Goal: Transaction & Acquisition: Purchase product/service

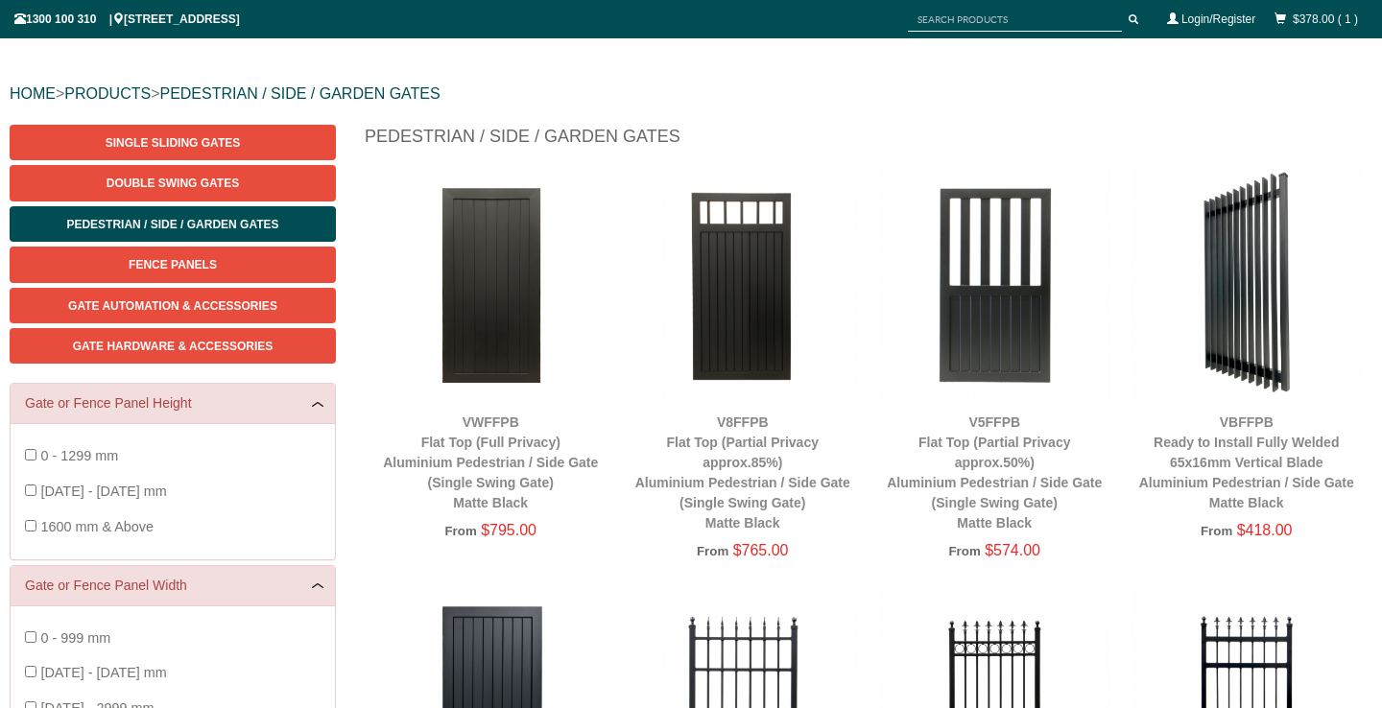
scroll to position [184, 0]
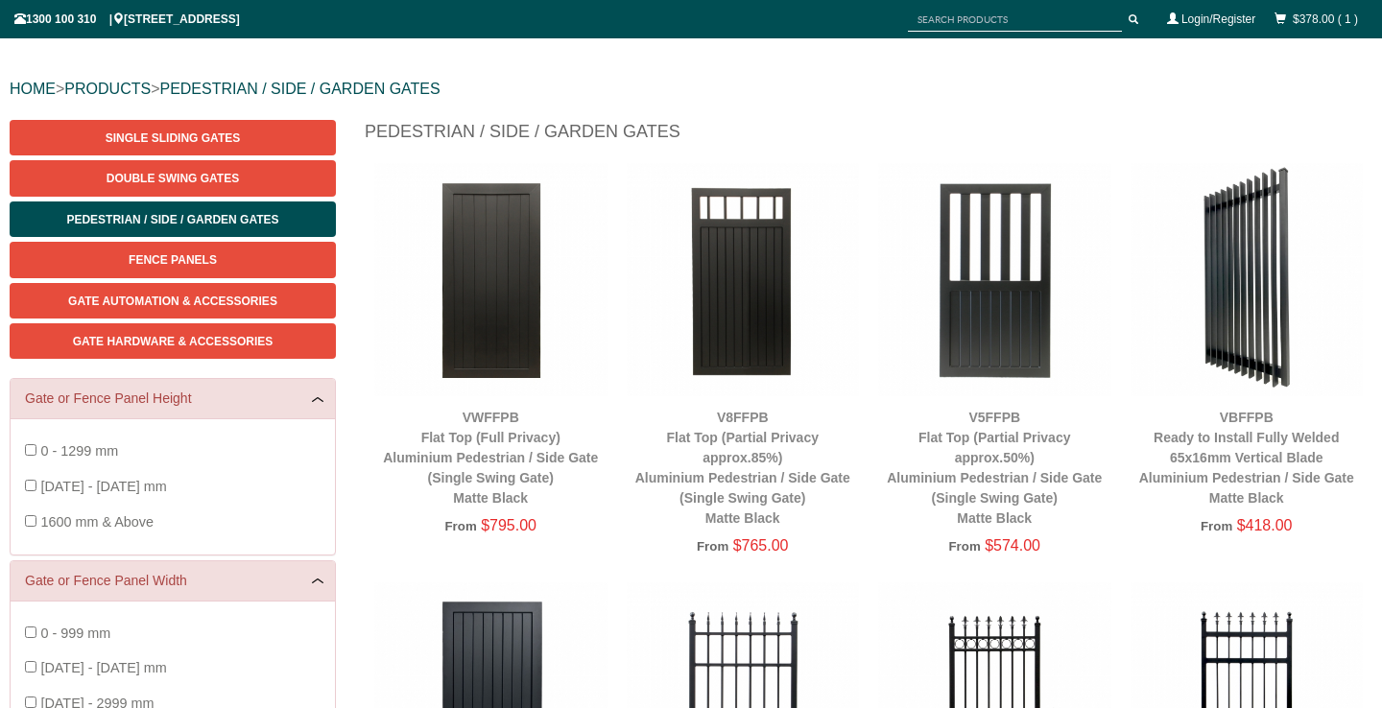
click at [1242, 448] on div "VBFFPB Ready to Install Fully Welded 65x16mm Vertical Blade Aluminium Pedestria…" at bounding box center [1246, 458] width 233 height 101
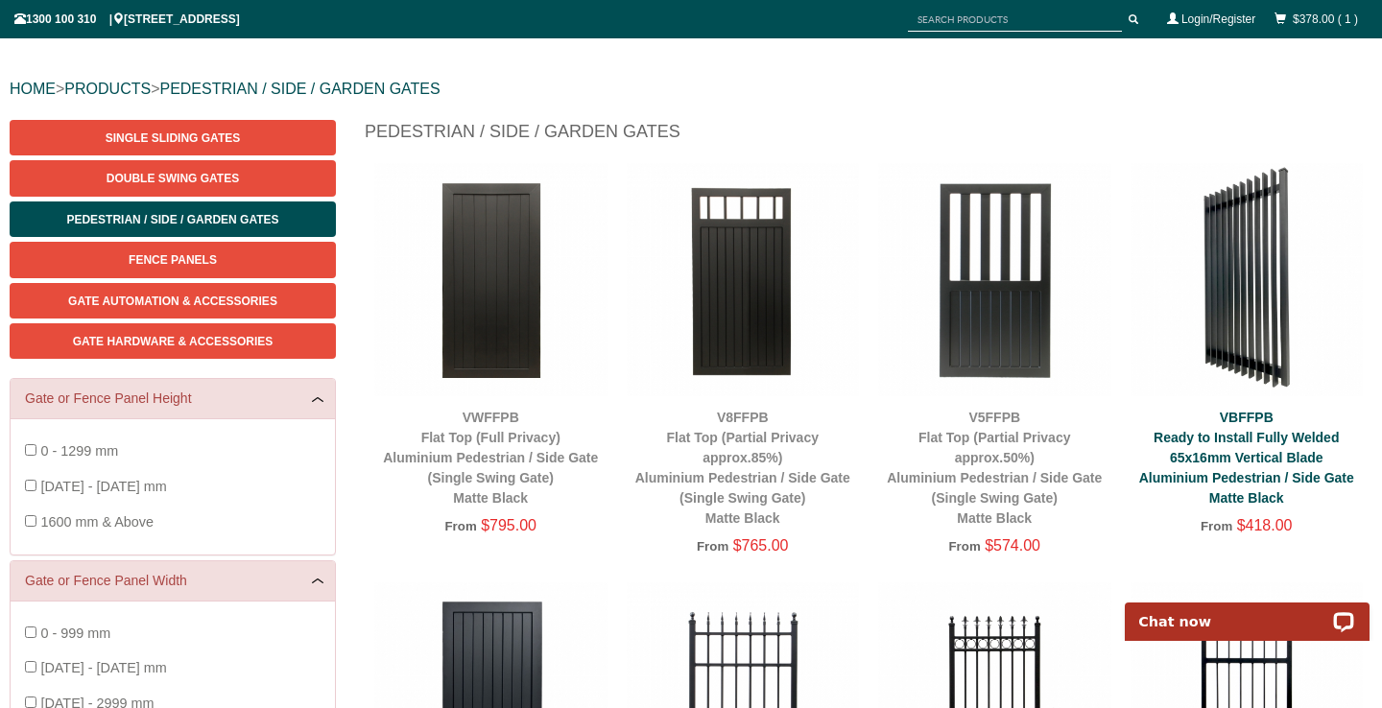
click at [1224, 454] on link "VBFFPB Ready to Install Fully Welded 65x16mm Vertical Blade Aluminium Pedestria…" at bounding box center [1246, 458] width 215 height 96
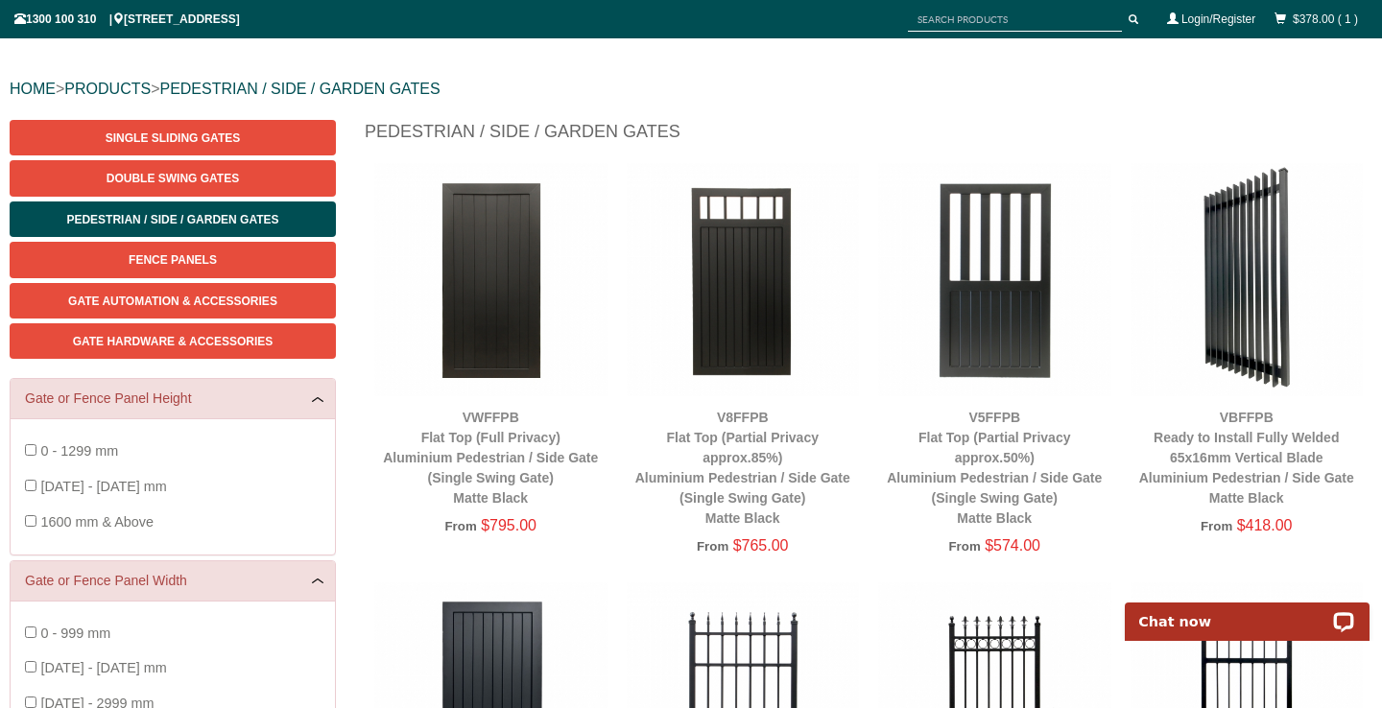
click at [755, 302] on img at bounding box center [743, 279] width 233 height 233
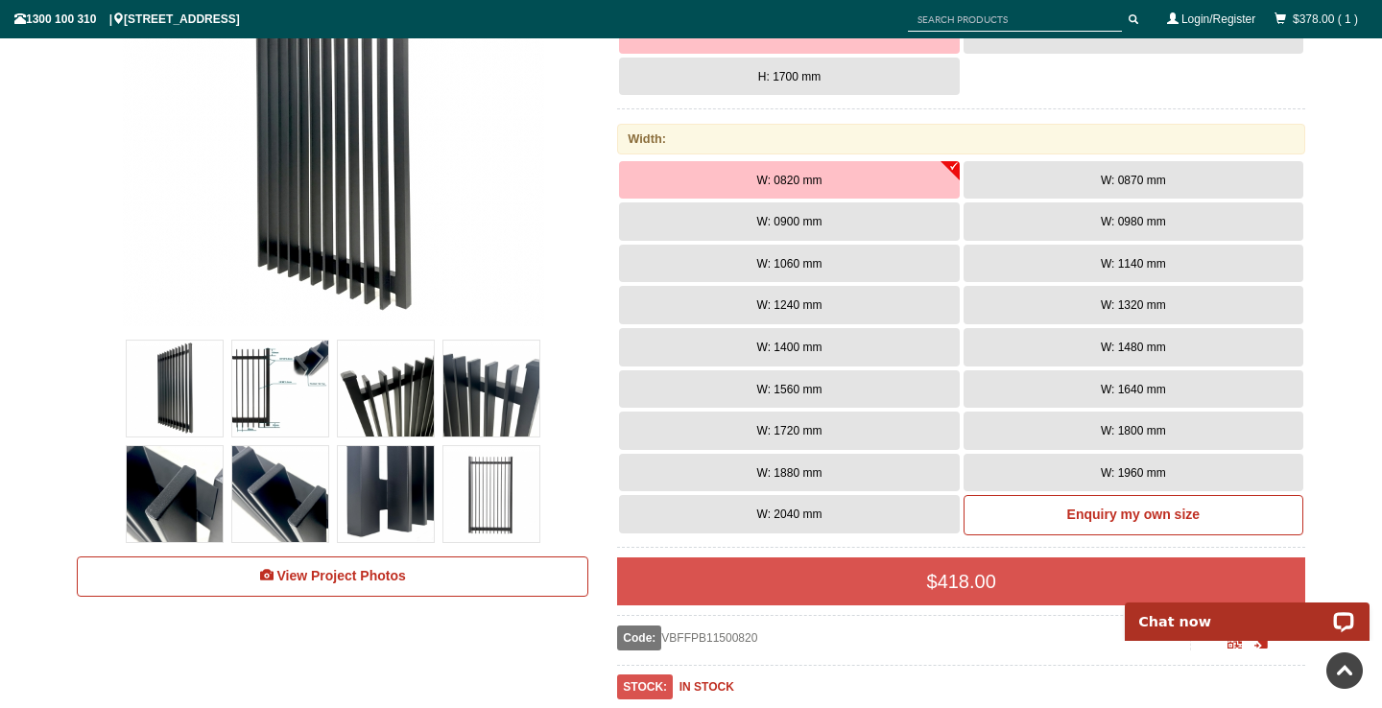
scroll to position [418, 0]
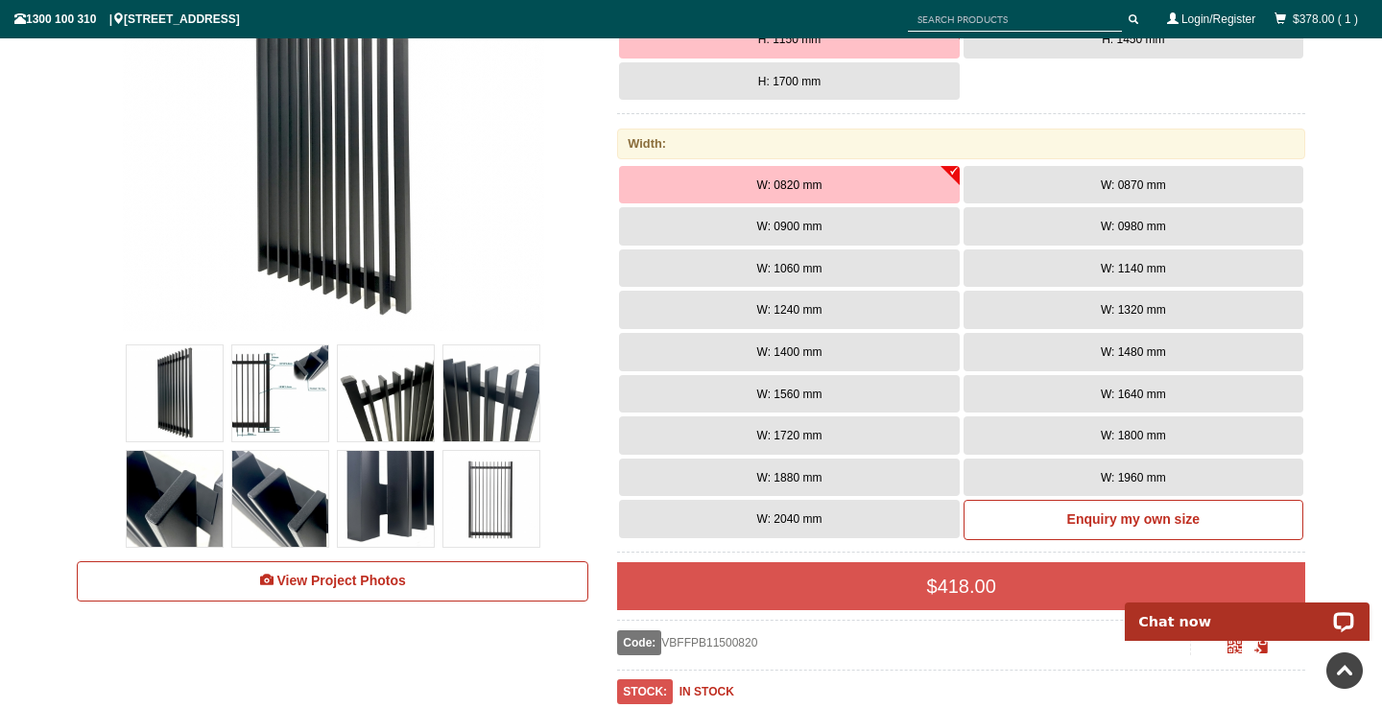
click at [828, 224] on button "W: 0900 mm" at bounding box center [789, 226] width 340 height 38
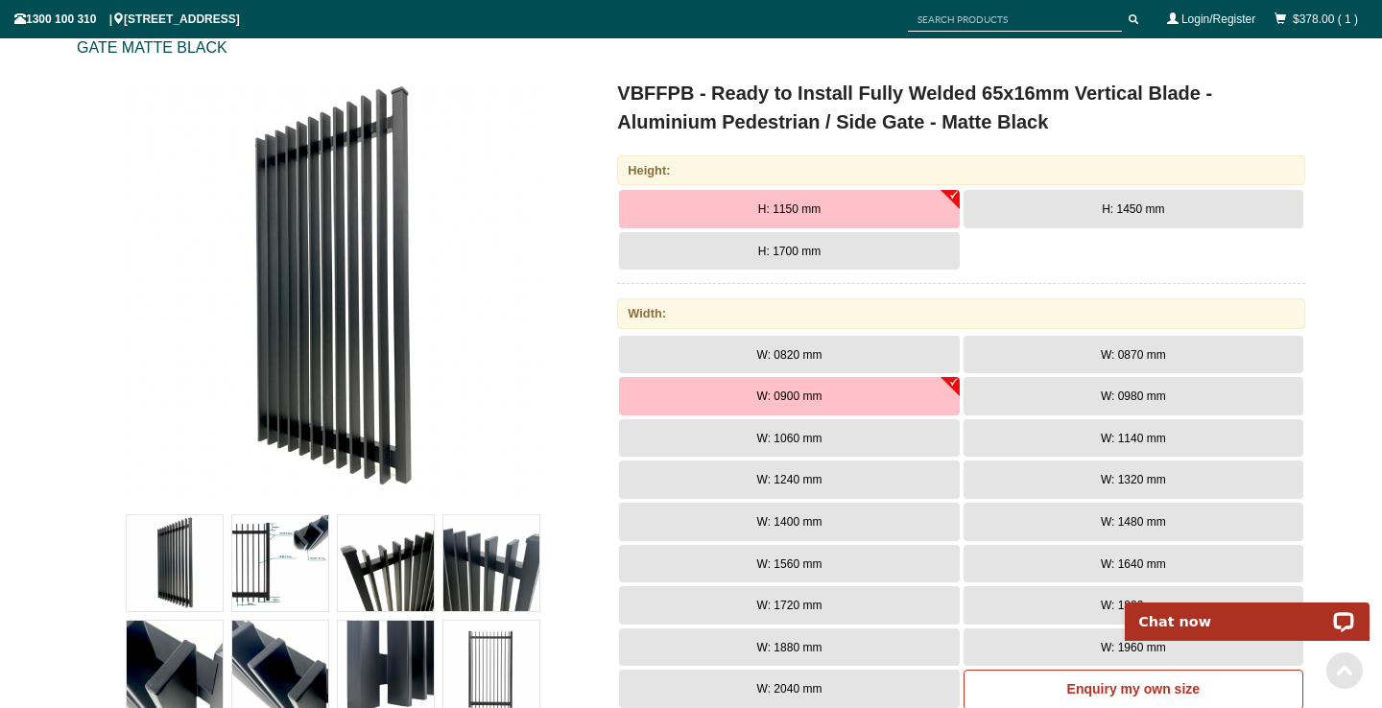
scroll to position [353, 0]
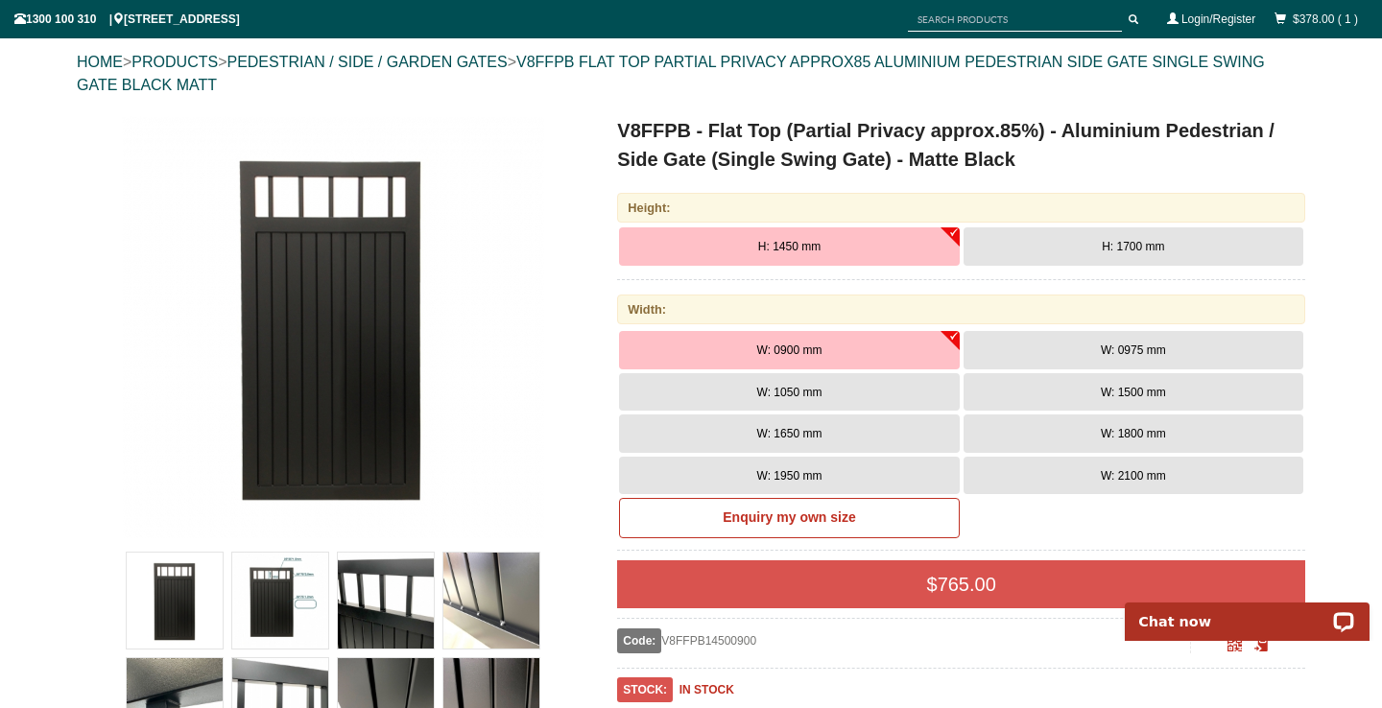
click at [1172, 435] on button "W: 1800 mm" at bounding box center [1133, 434] width 340 height 38
